Goal: Task Accomplishment & Management: Manage account settings

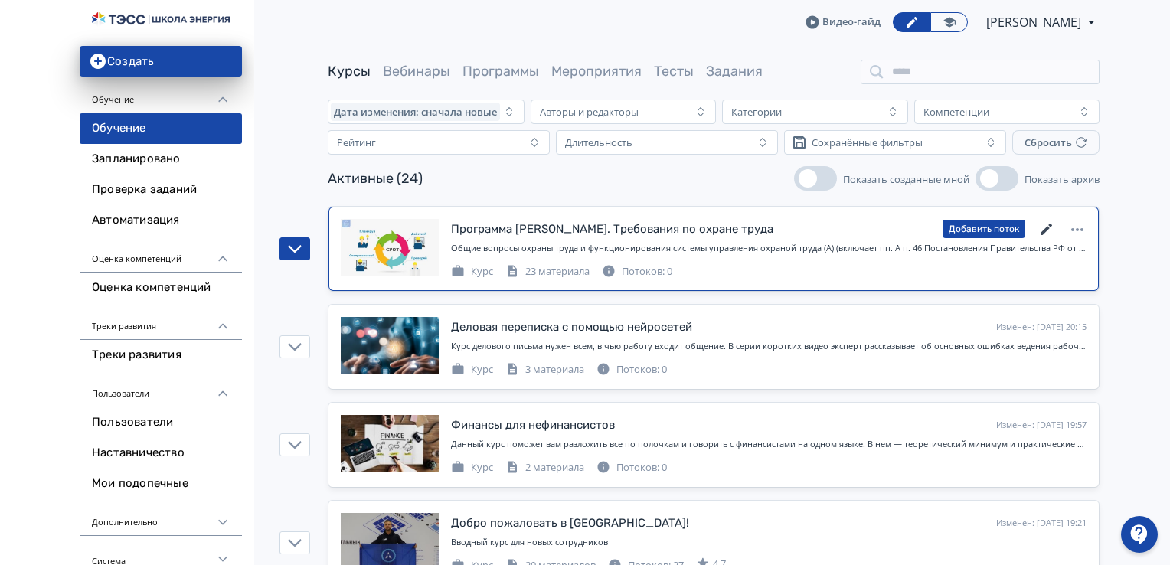
click at [1053, 223] on icon at bounding box center [1046, 229] width 18 height 18
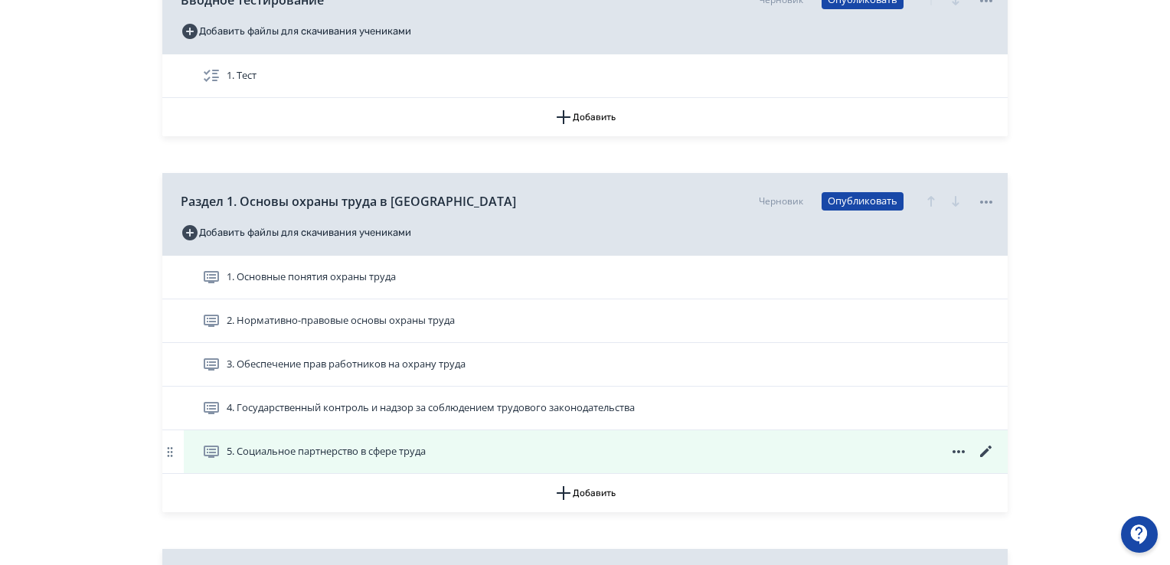
scroll to position [383, 0]
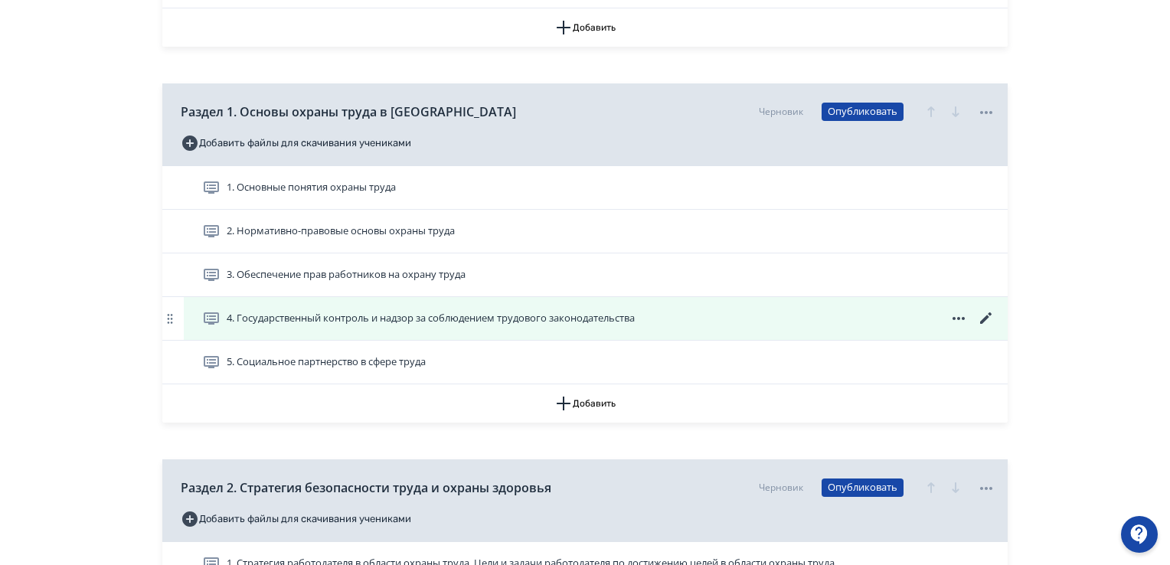
click at [980, 318] on icon at bounding box center [986, 318] width 18 height 18
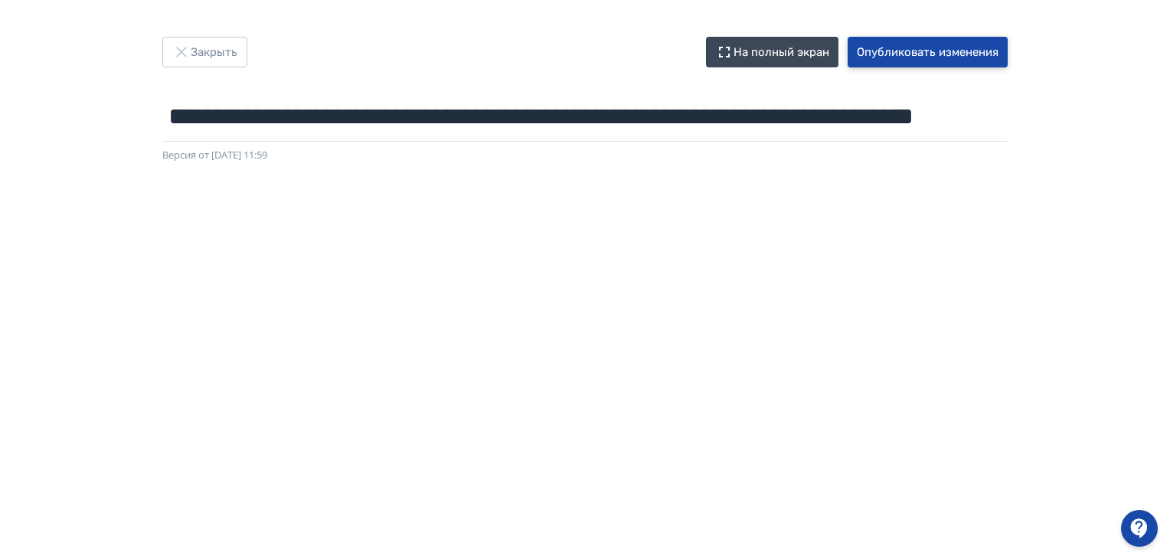
click at [927, 46] on button "Опубликовать изменения" at bounding box center [927, 52] width 160 height 31
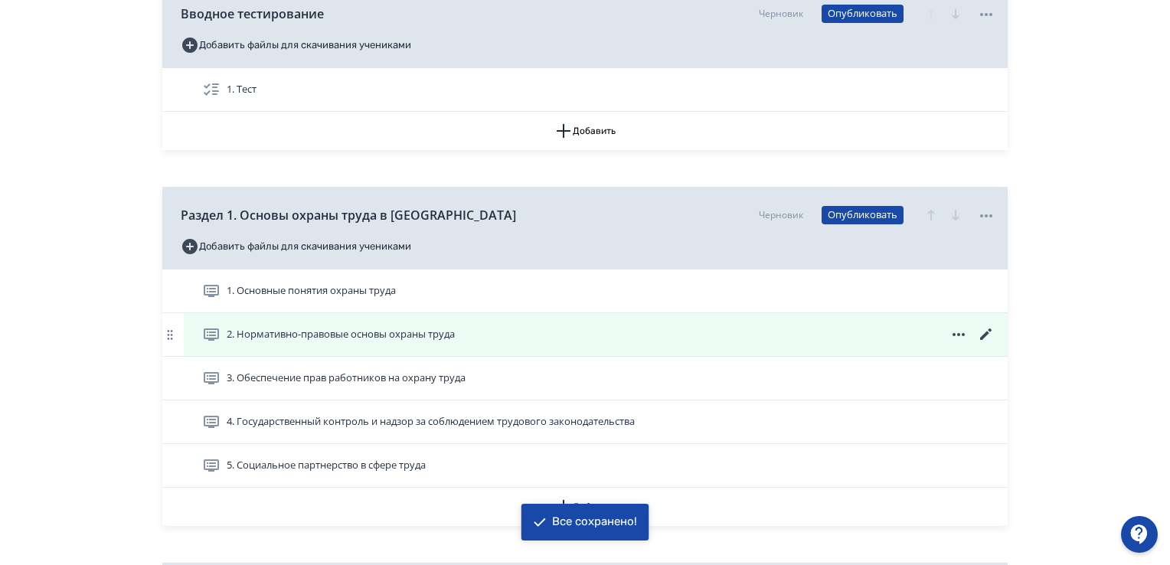
scroll to position [306, 0]
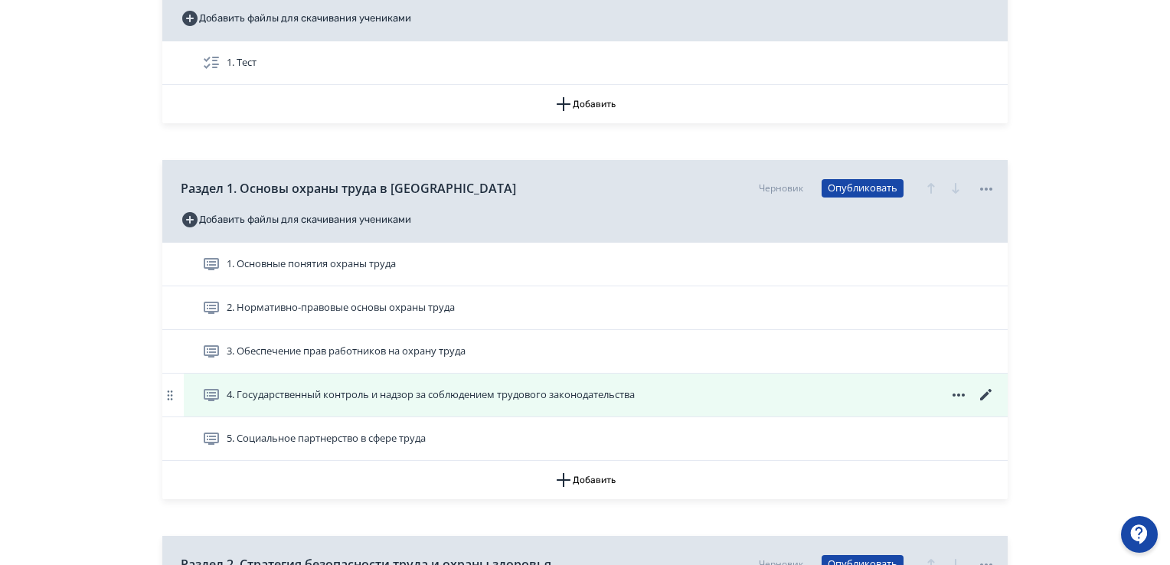
click at [989, 390] on icon at bounding box center [985, 394] width 11 height 11
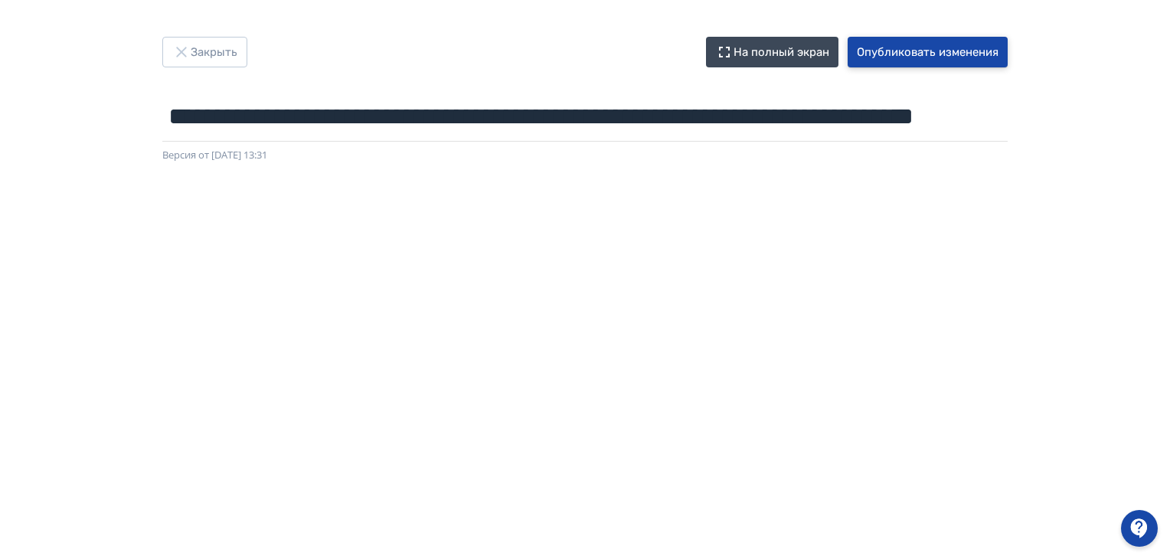
click at [893, 51] on button "Опубликовать изменения" at bounding box center [927, 52] width 160 height 31
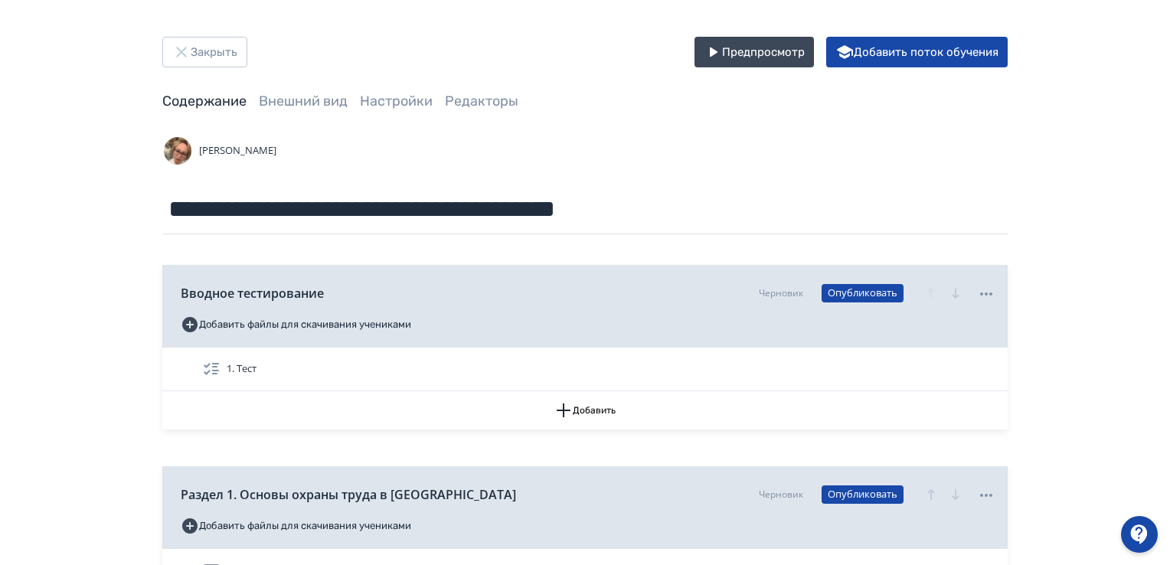
click at [592, 108] on div "Содержание Внешний вид Настройки Редакторы" at bounding box center [584, 101] width 845 height 19
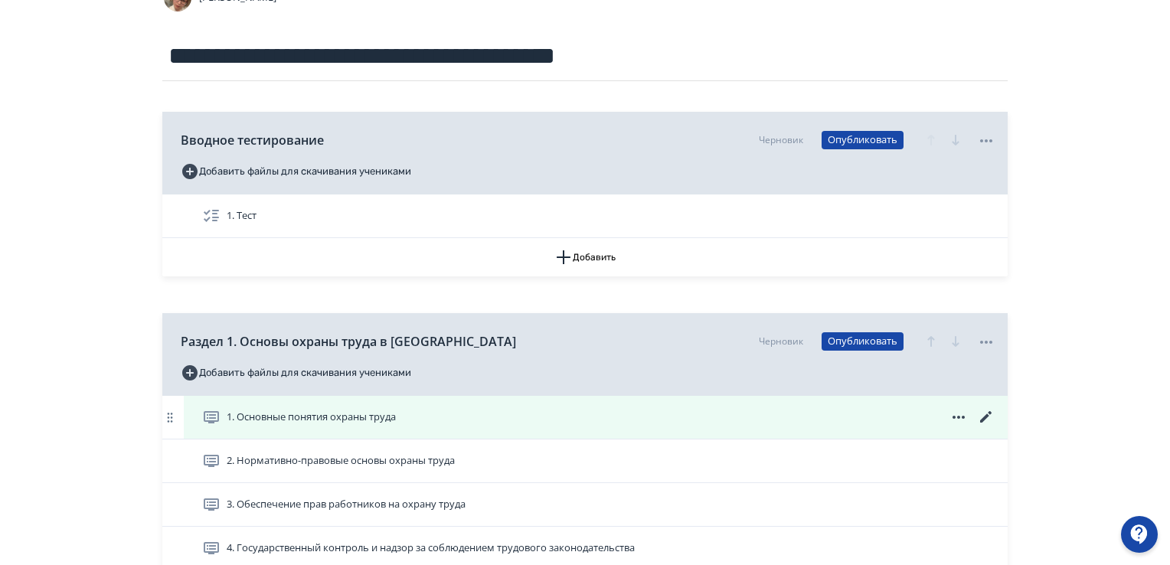
scroll to position [306, 0]
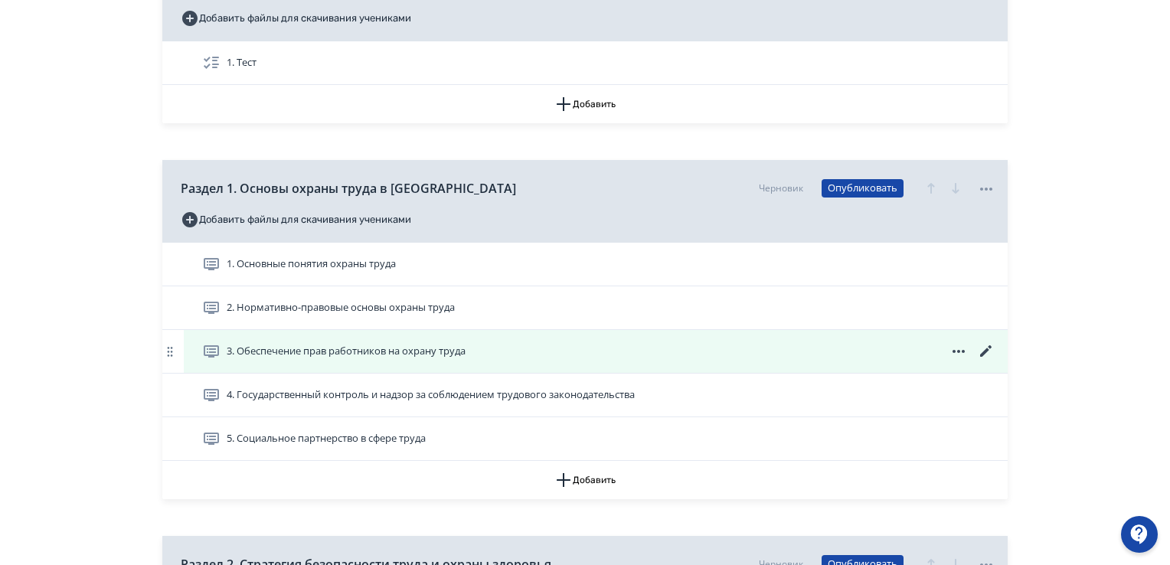
click at [332, 350] on span "3. Обеспечение прав работников на охрану труда" at bounding box center [346, 351] width 239 height 15
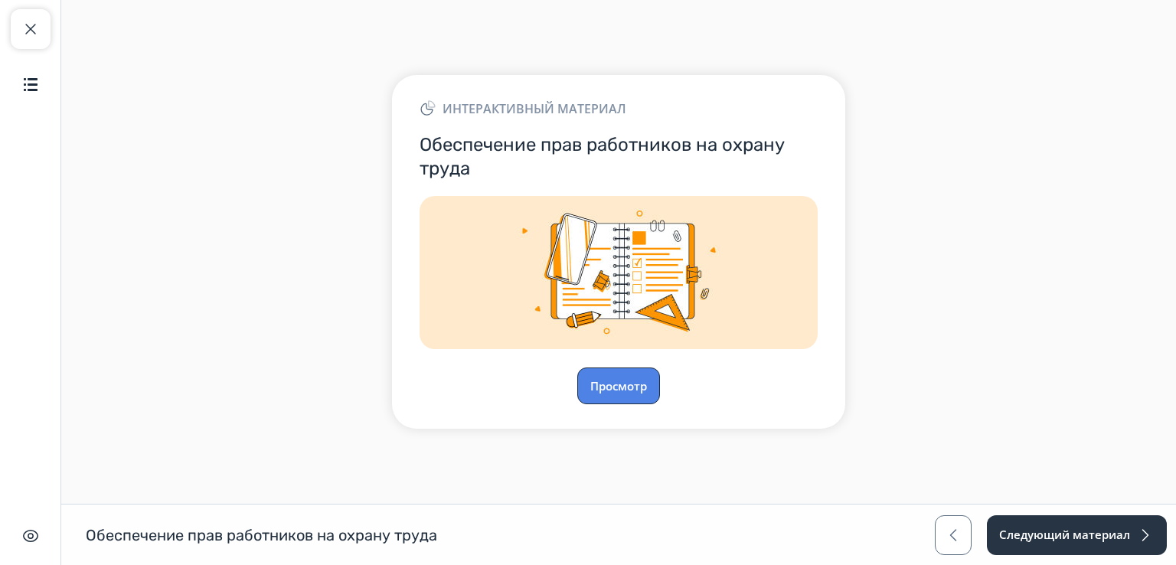
click at [602, 382] on button "Просмотр" at bounding box center [618, 385] width 83 height 37
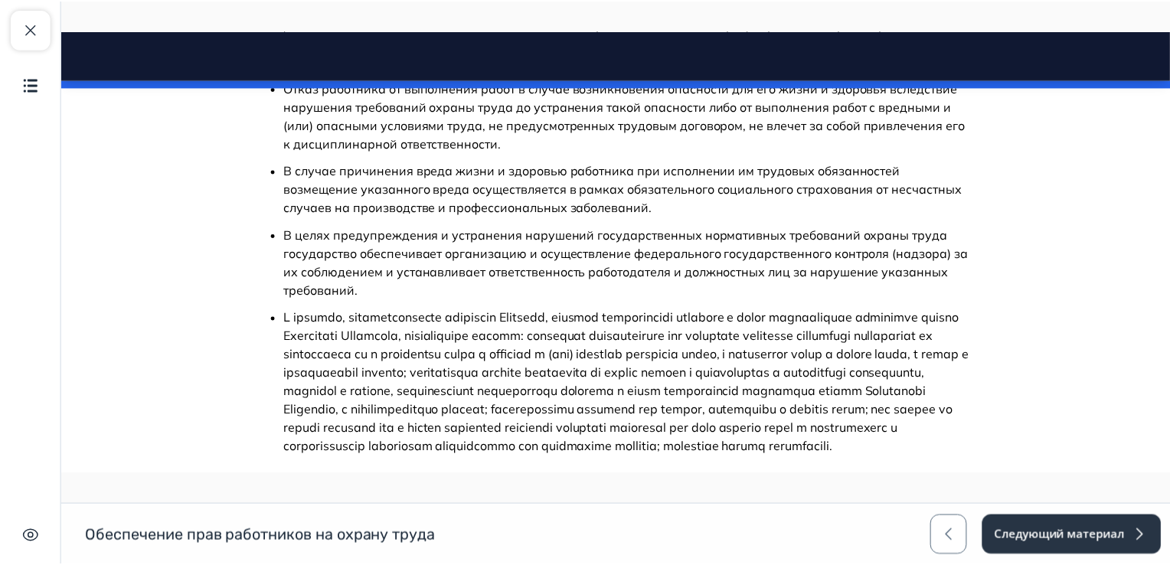
scroll to position [2654, 0]
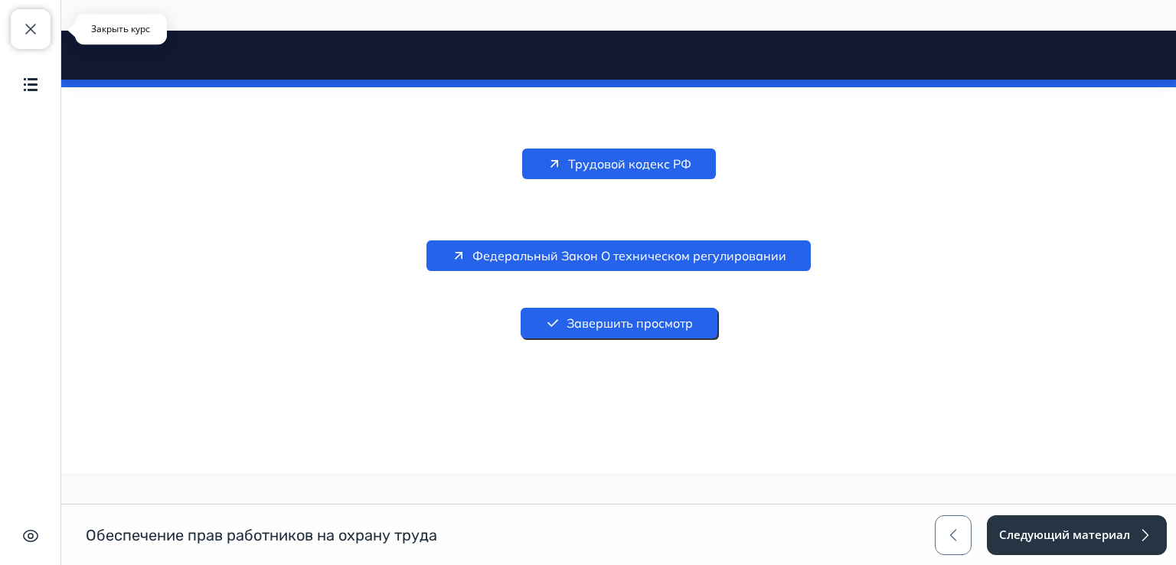
click at [34, 16] on button "Закрыть курс" at bounding box center [31, 29] width 40 height 40
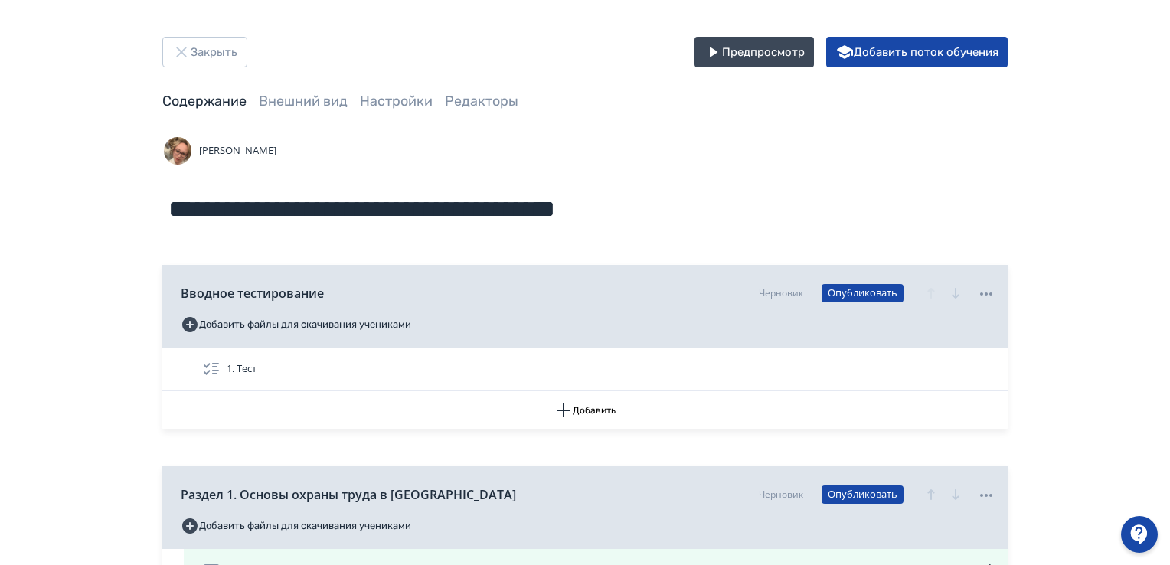
scroll to position [383, 0]
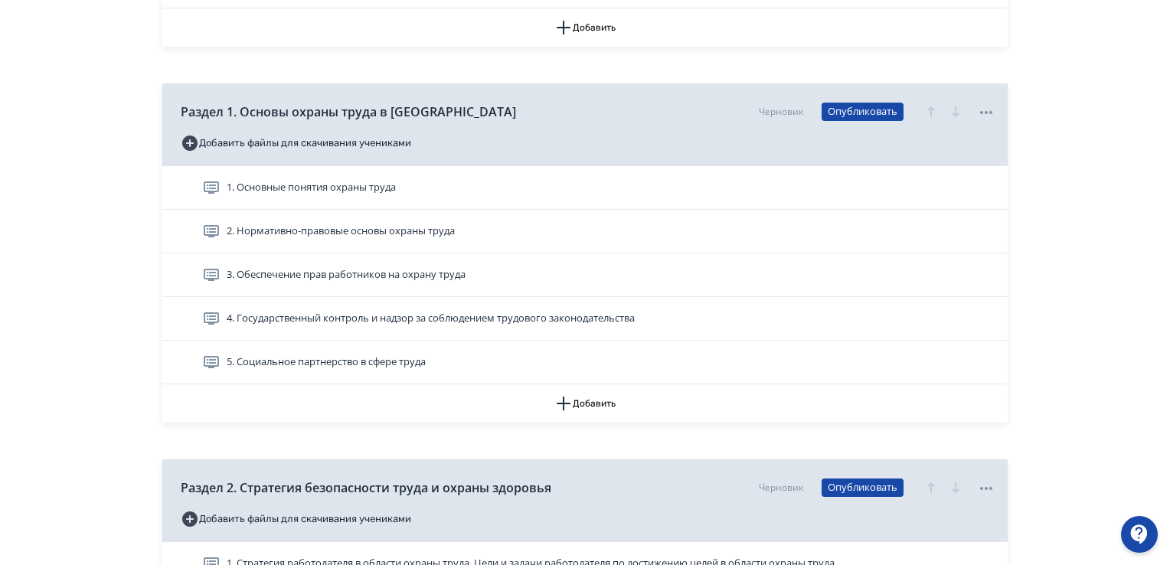
click at [677, 516] on div "Раздел 2. Стратегия безопасности труда и охраны здоровья [PERSON_NAME] Добавить…" at bounding box center [584, 500] width 845 height 83
drag, startPoint x: 677, startPoint y: 516, endPoint x: 698, endPoint y: 516, distance: 21.4
click at [698, 516] on div "Раздел 2. Стратегия безопасности труда и охраны здоровья [PERSON_NAME] Добавить…" at bounding box center [584, 500] width 845 height 83
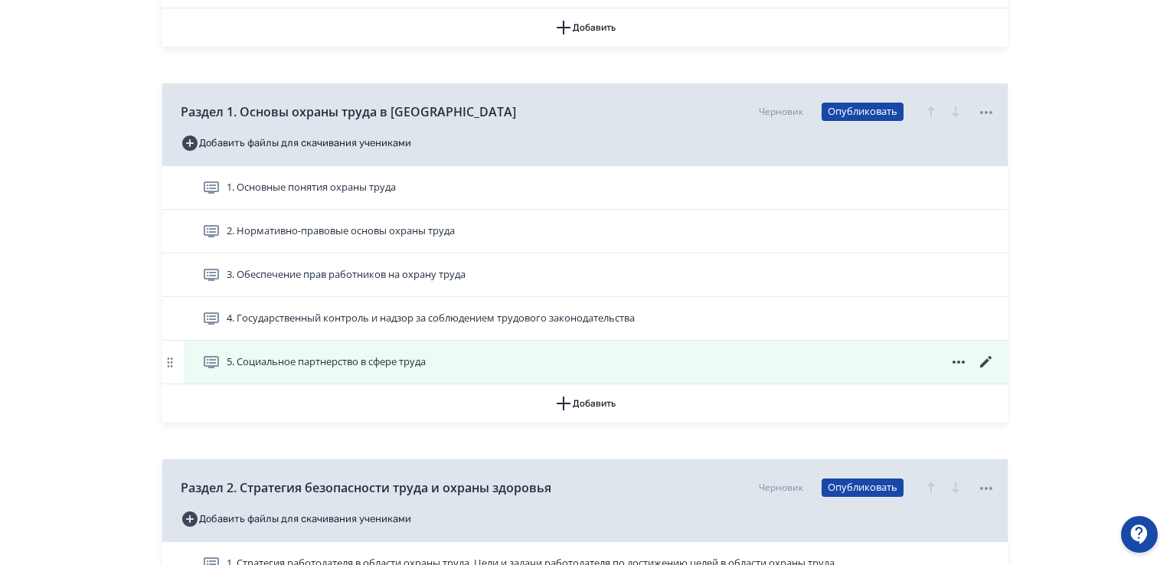
click at [988, 354] on icon at bounding box center [986, 362] width 18 height 18
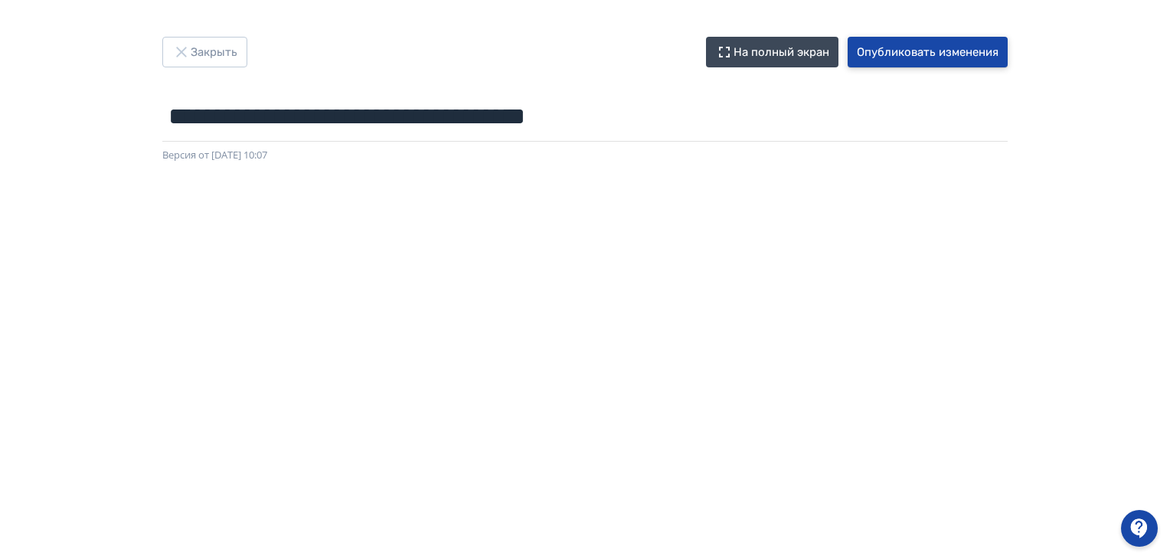
click at [931, 54] on button "Опубликовать изменения" at bounding box center [927, 52] width 160 height 31
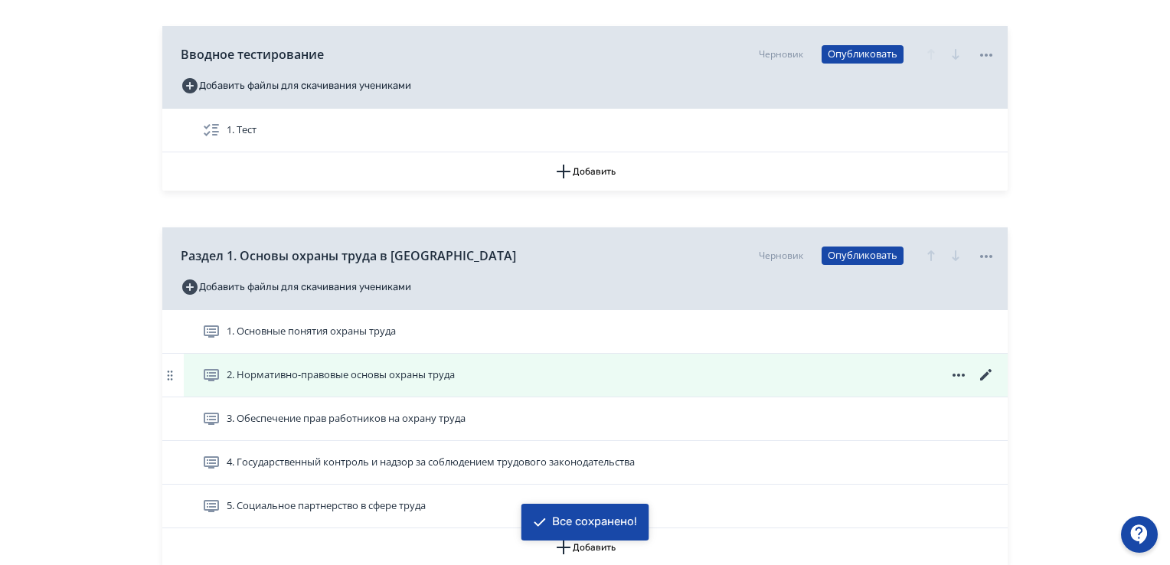
scroll to position [383, 0]
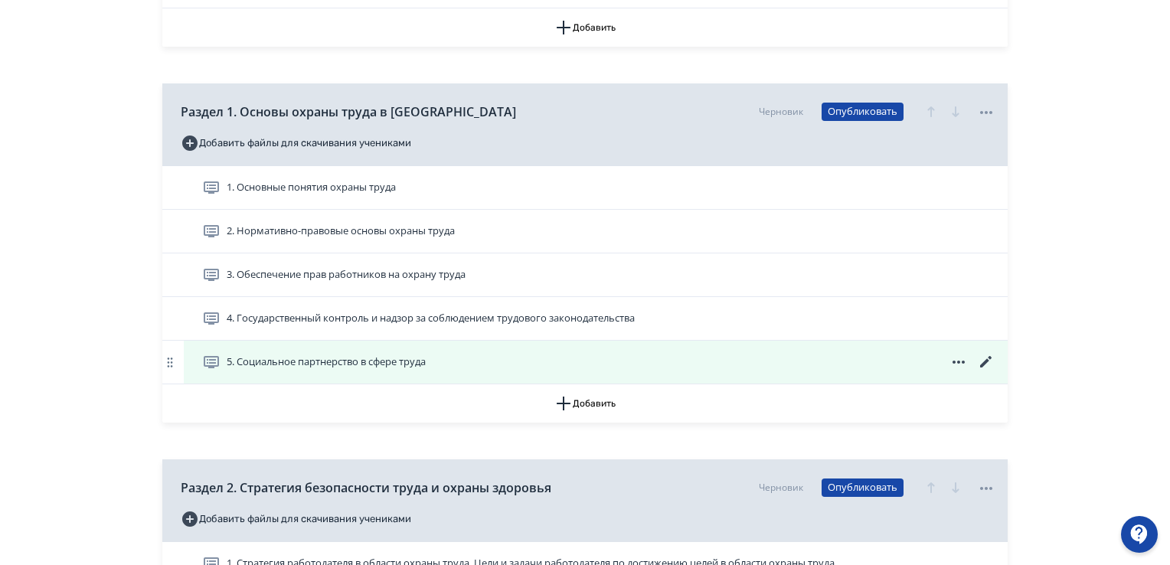
click at [991, 362] on icon at bounding box center [986, 362] width 18 height 18
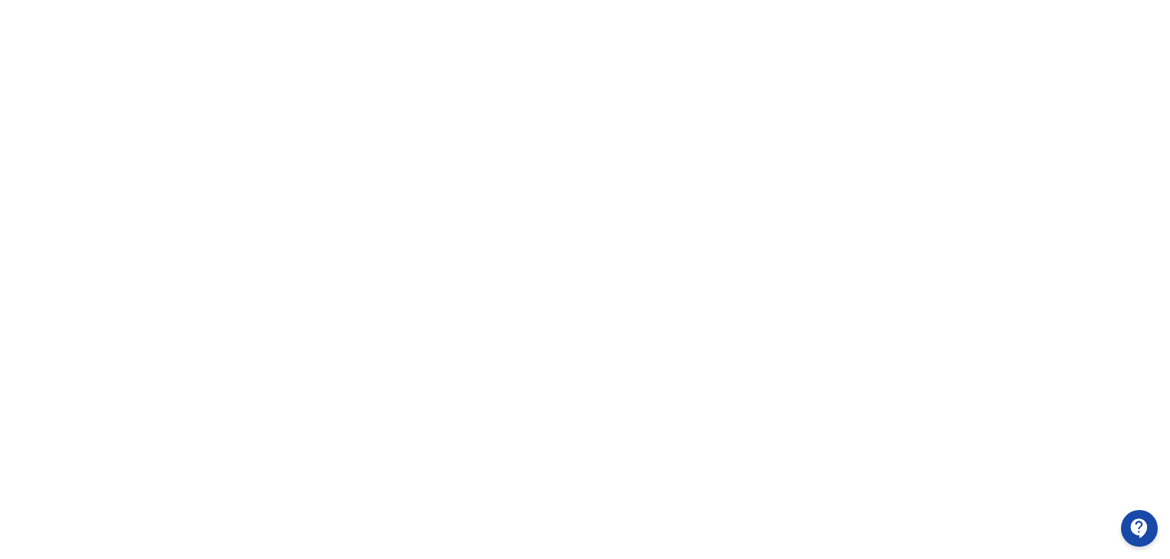
scroll to position [323, 0]
